Goal: Transaction & Acquisition: Book appointment/travel/reservation

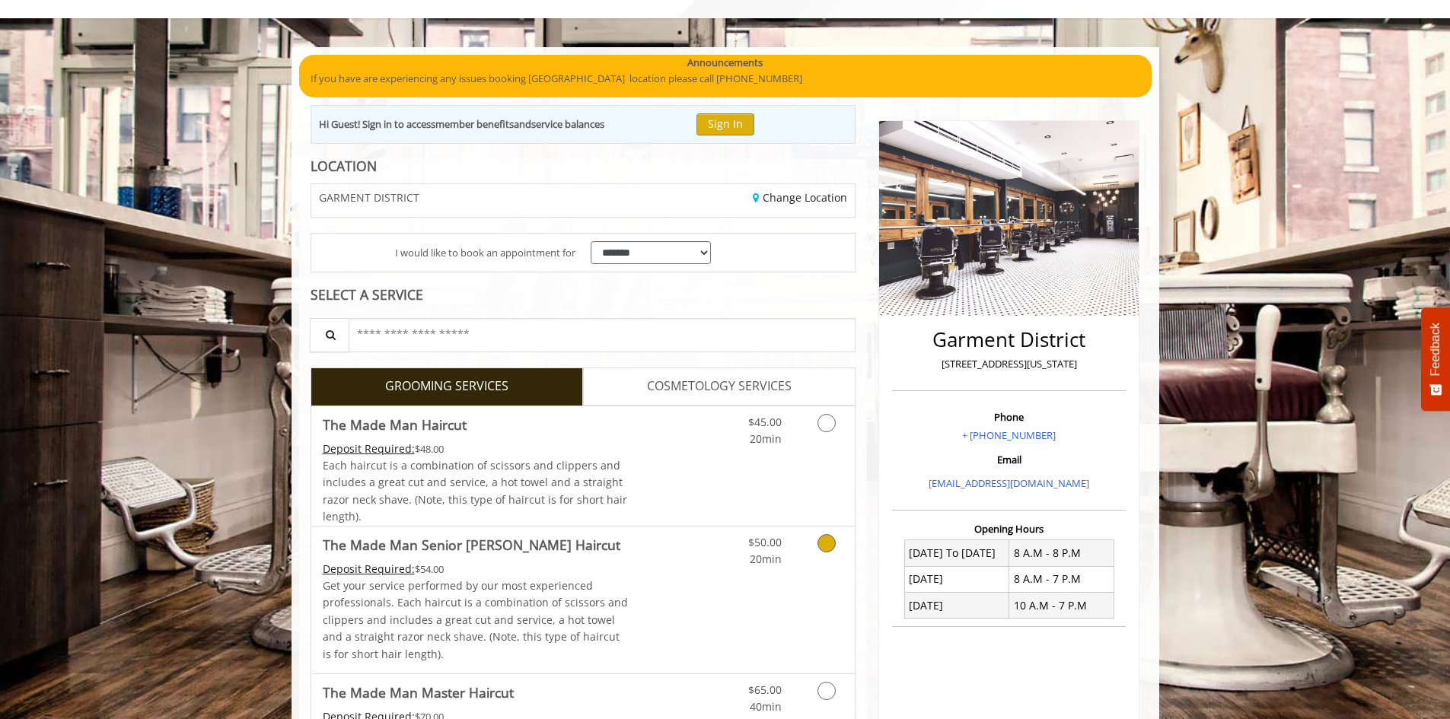
scroll to position [199, 0]
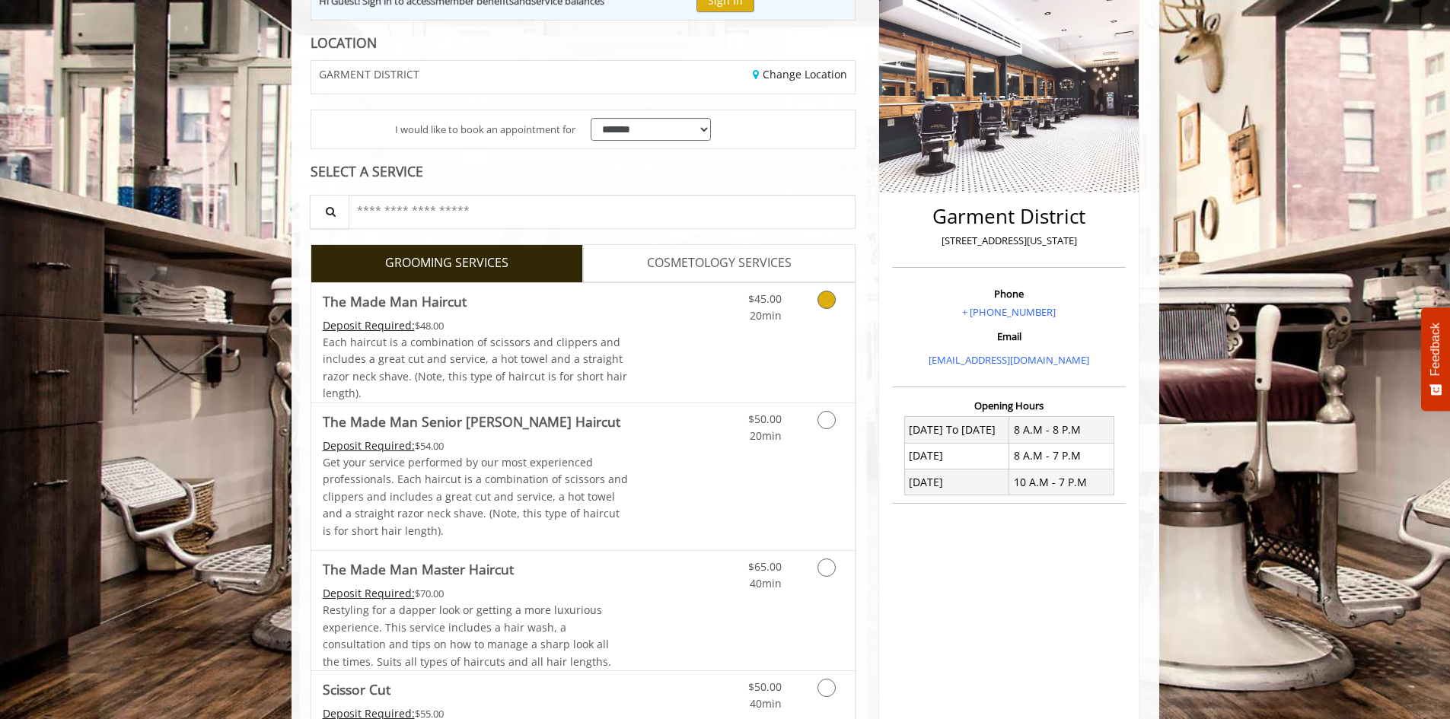
click at [828, 304] on icon "Grooming services" at bounding box center [826, 300] width 18 height 18
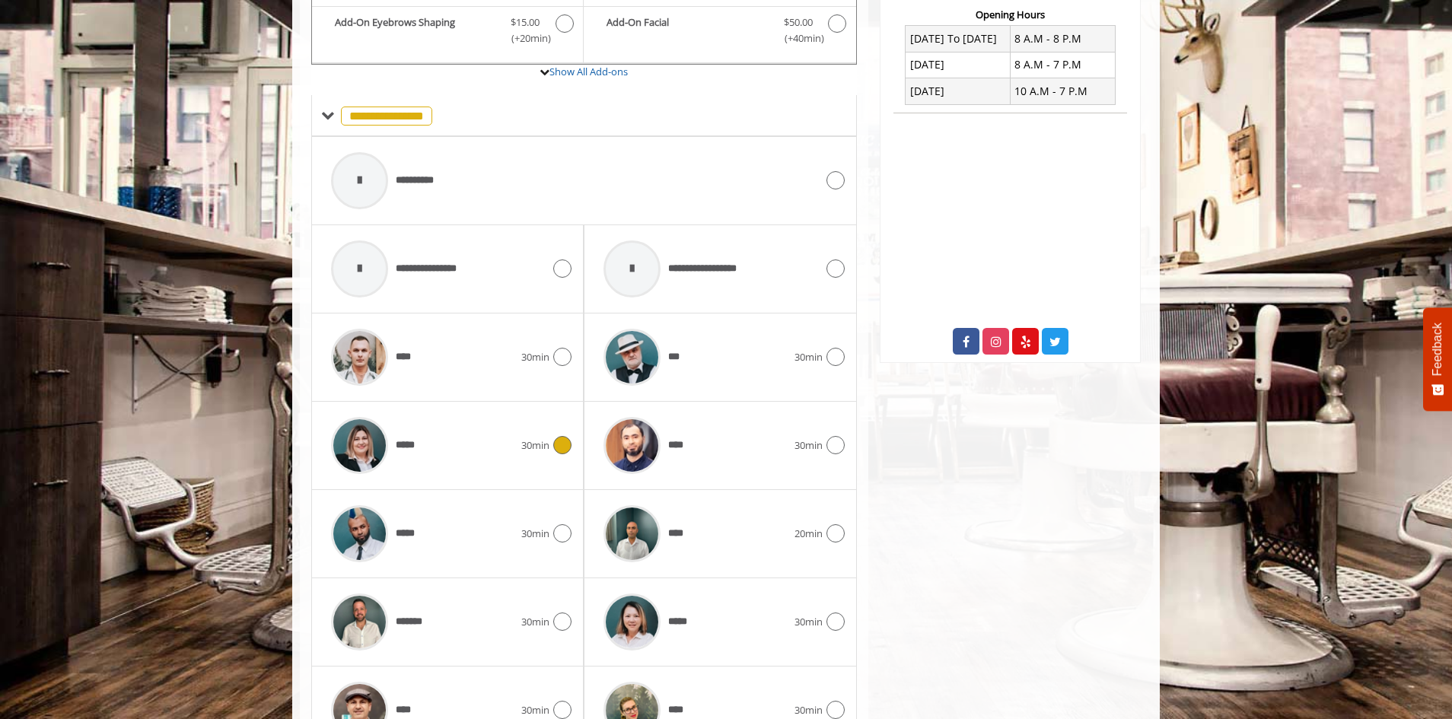
click at [560, 441] on icon at bounding box center [562, 445] width 18 height 18
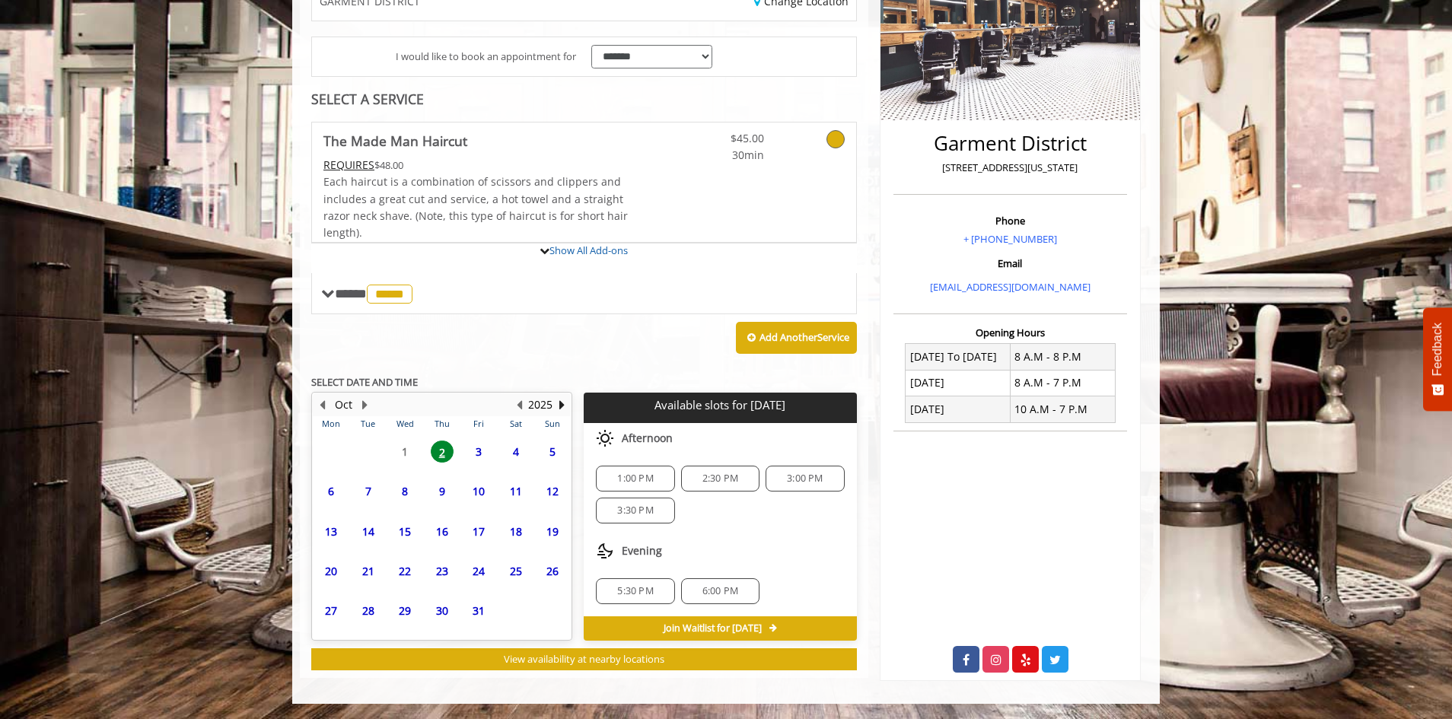
scroll to position [409, 0]
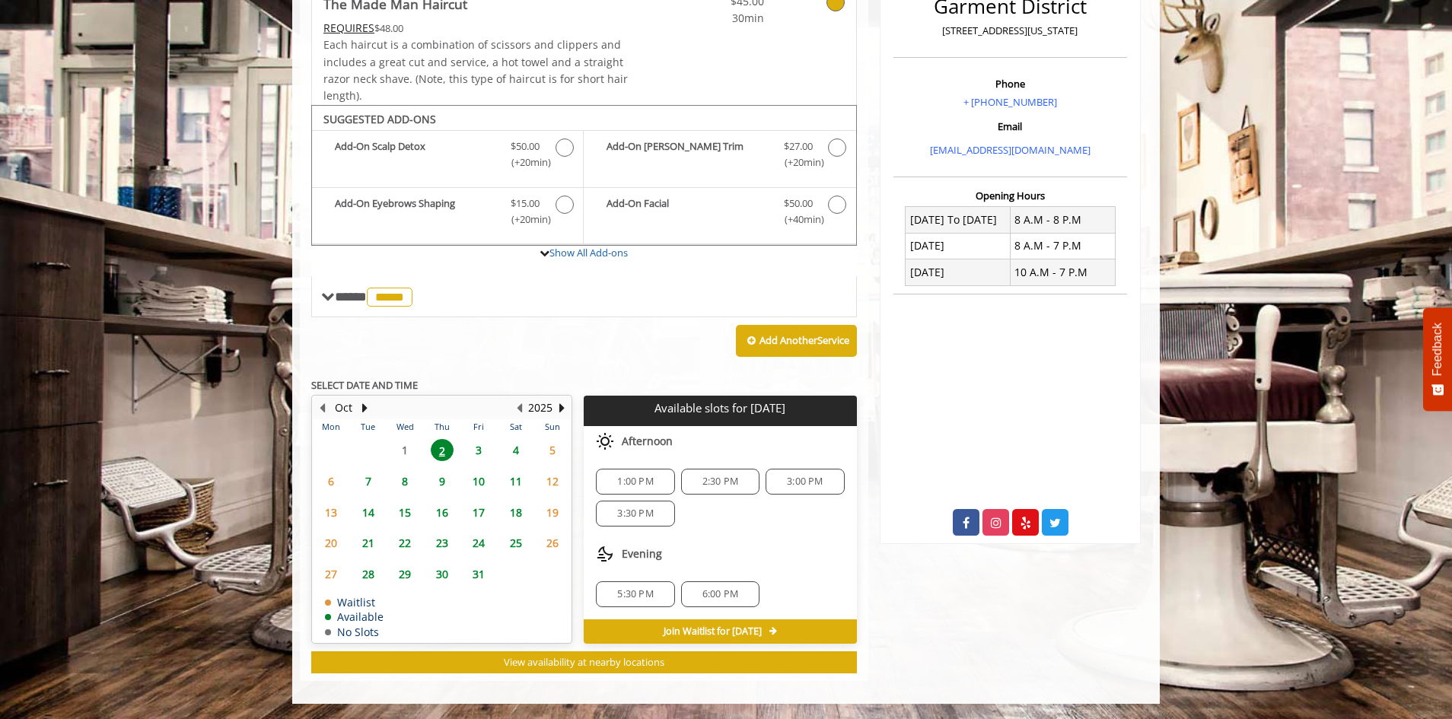
click at [476, 448] on span "3" at bounding box center [478, 450] width 23 height 22
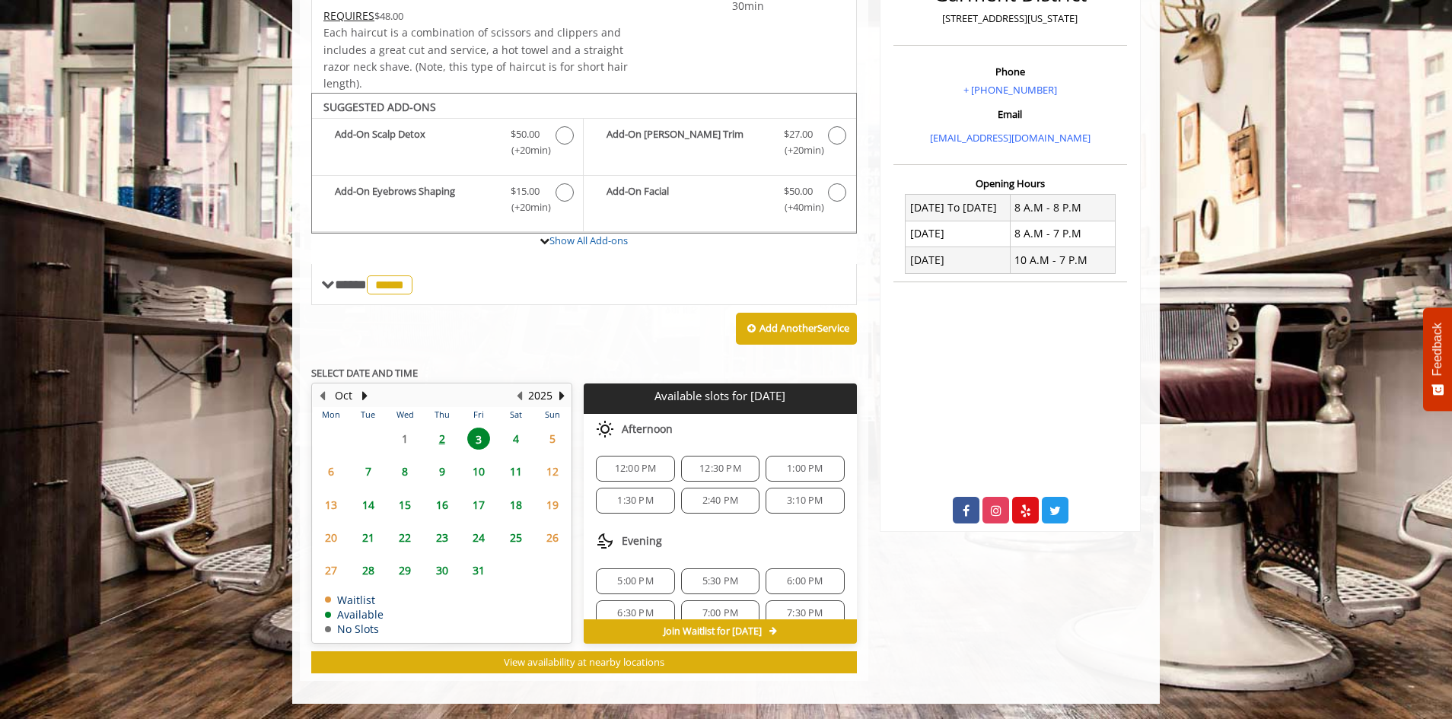
scroll to position [0, 0]
click at [442, 437] on span "2" at bounding box center [442, 439] width 23 height 22
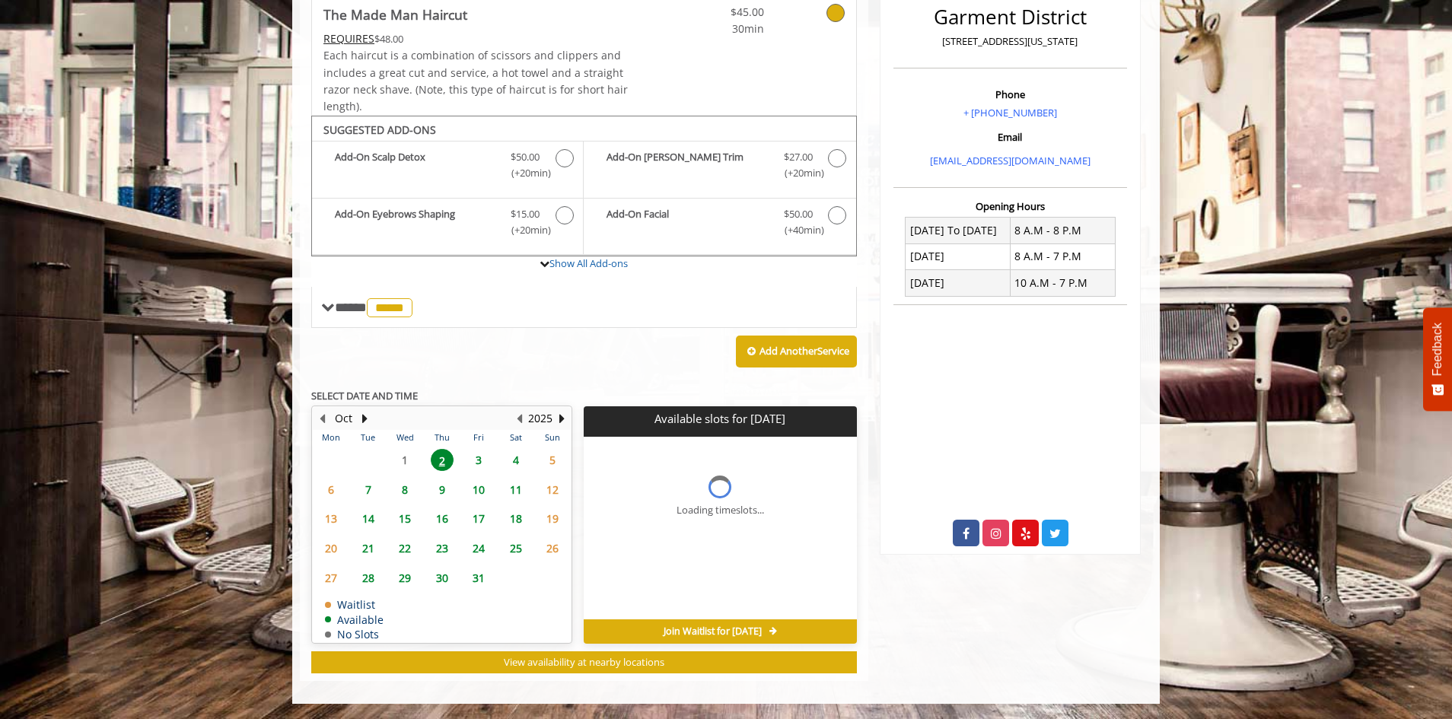
scroll to position [409, 0]
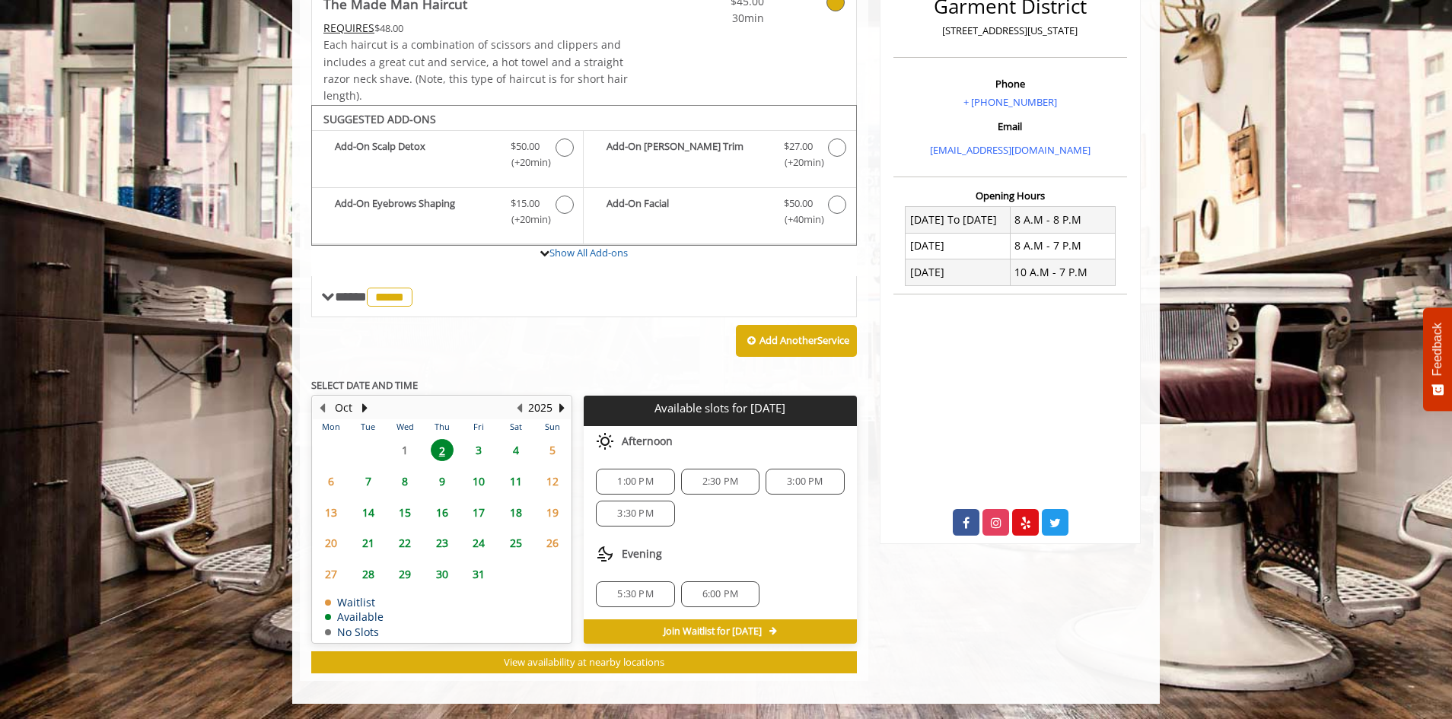
click at [549, 446] on span "5" at bounding box center [552, 450] width 23 height 22
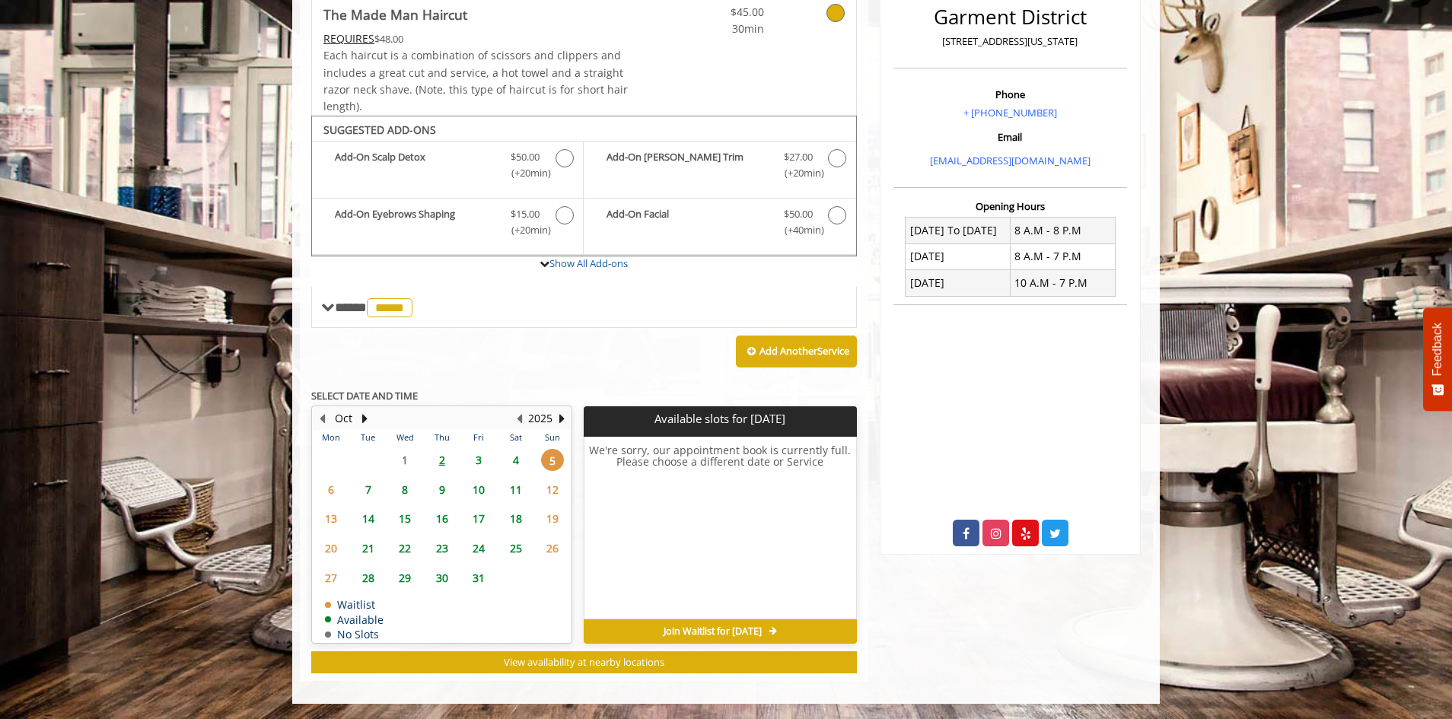
click at [514, 460] on span "4" at bounding box center [516, 460] width 23 height 22
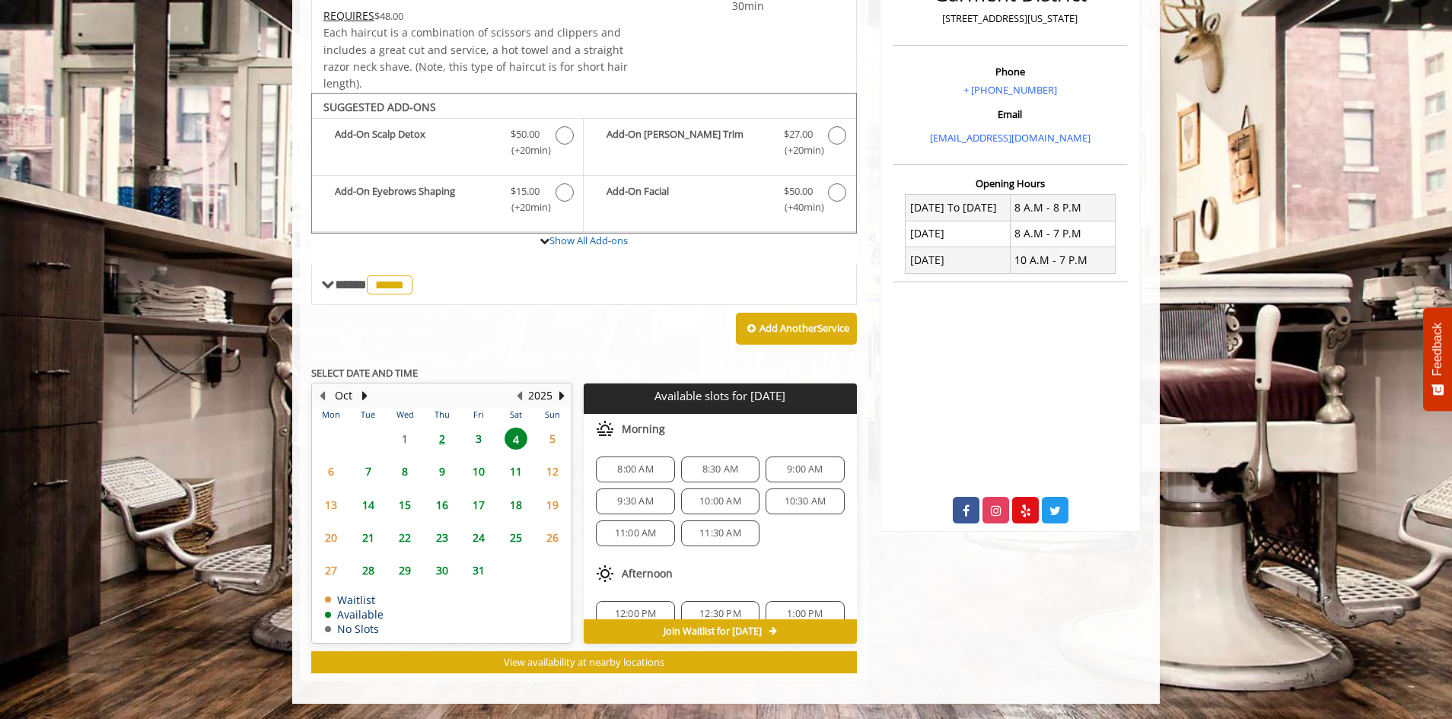
click at [475, 434] on span "3" at bounding box center [478, 439] width 23 height 22
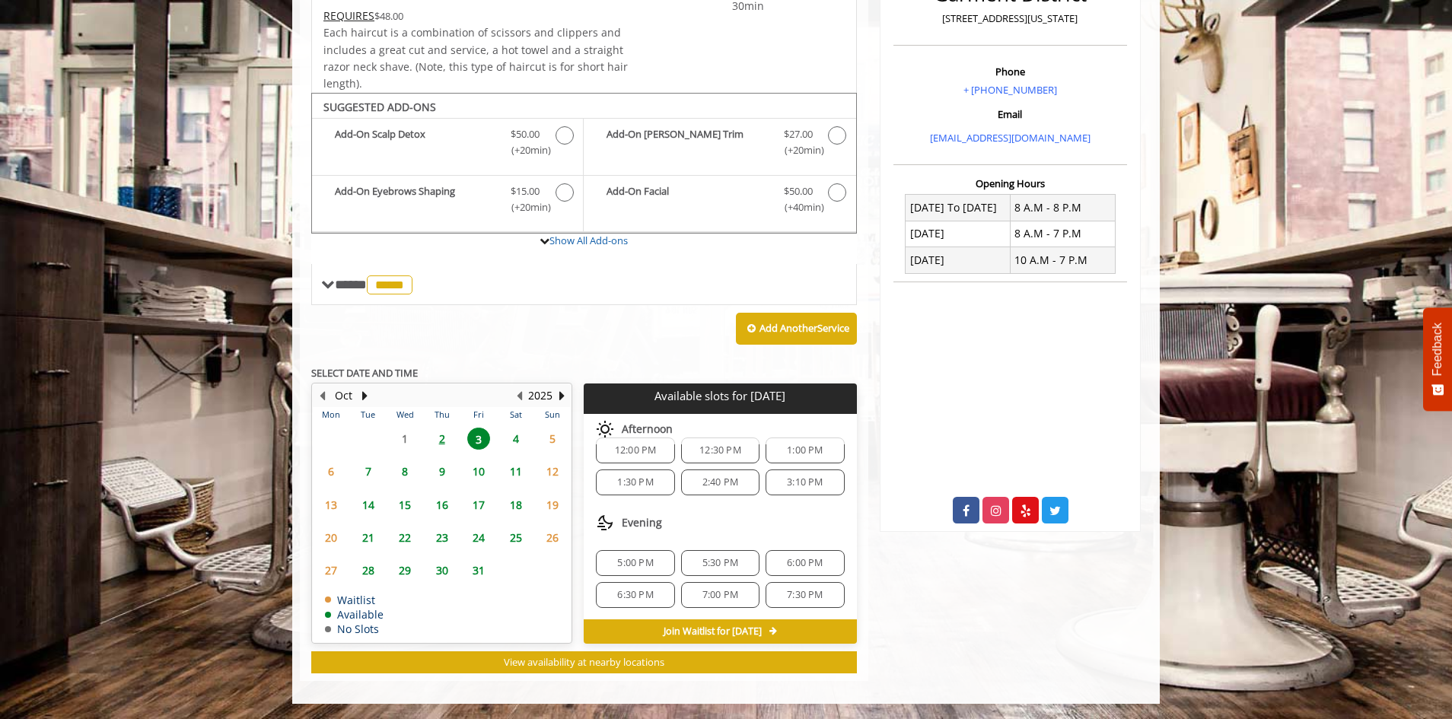
scroll to position [20, 0]
click at [636, 593] on span "6:30 PM" at bounding box center [635, 594] width 36 height 12
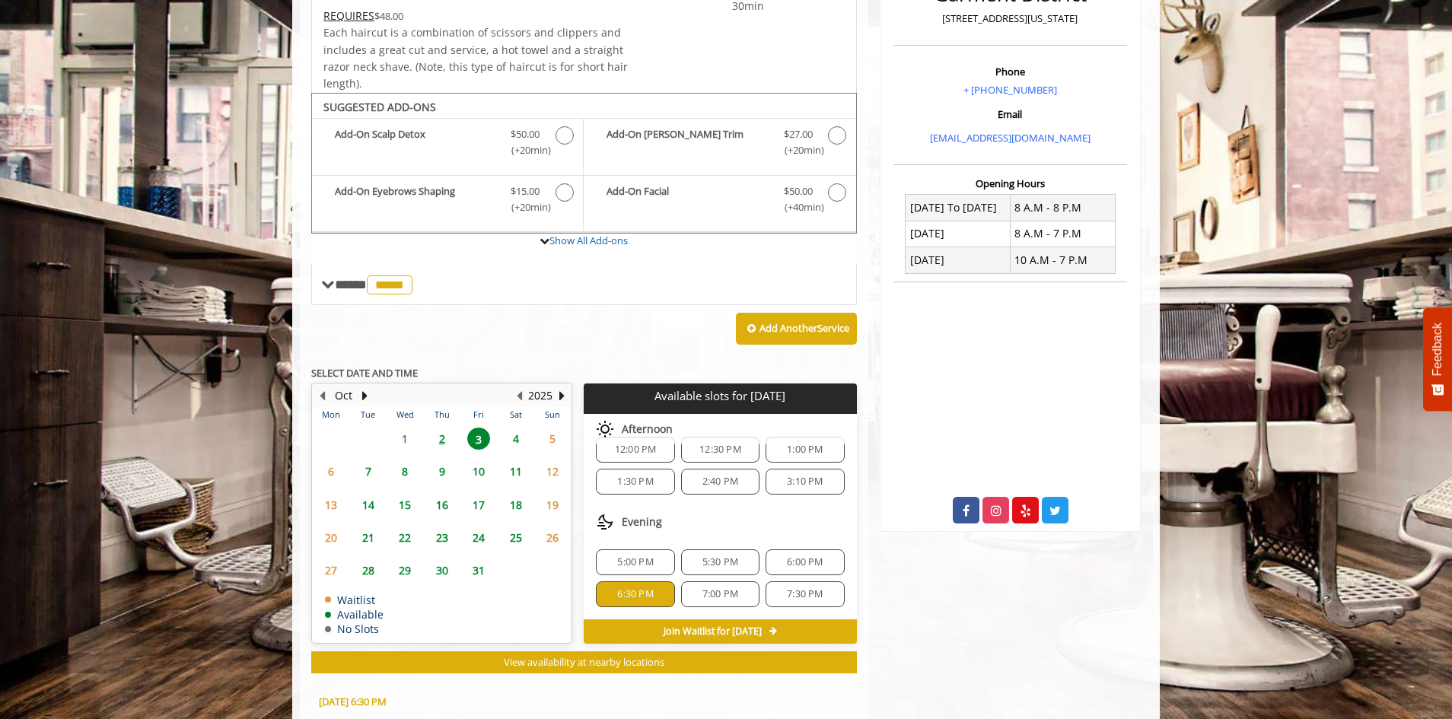
scroll to position [696, 0]
